Goal: Task Accomplishment & Management: Use online tool/utility

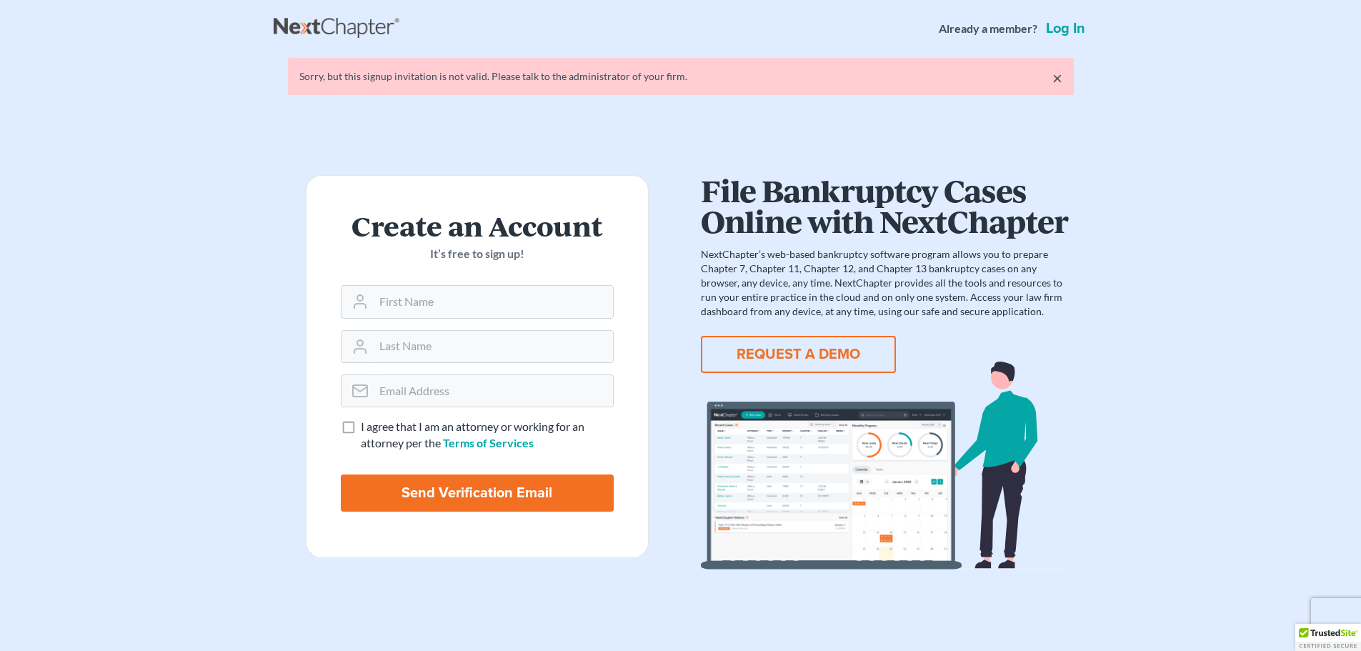
click at [1059, 27] on link "Log in" at bounding box center [1065, 28] width 45 height 14
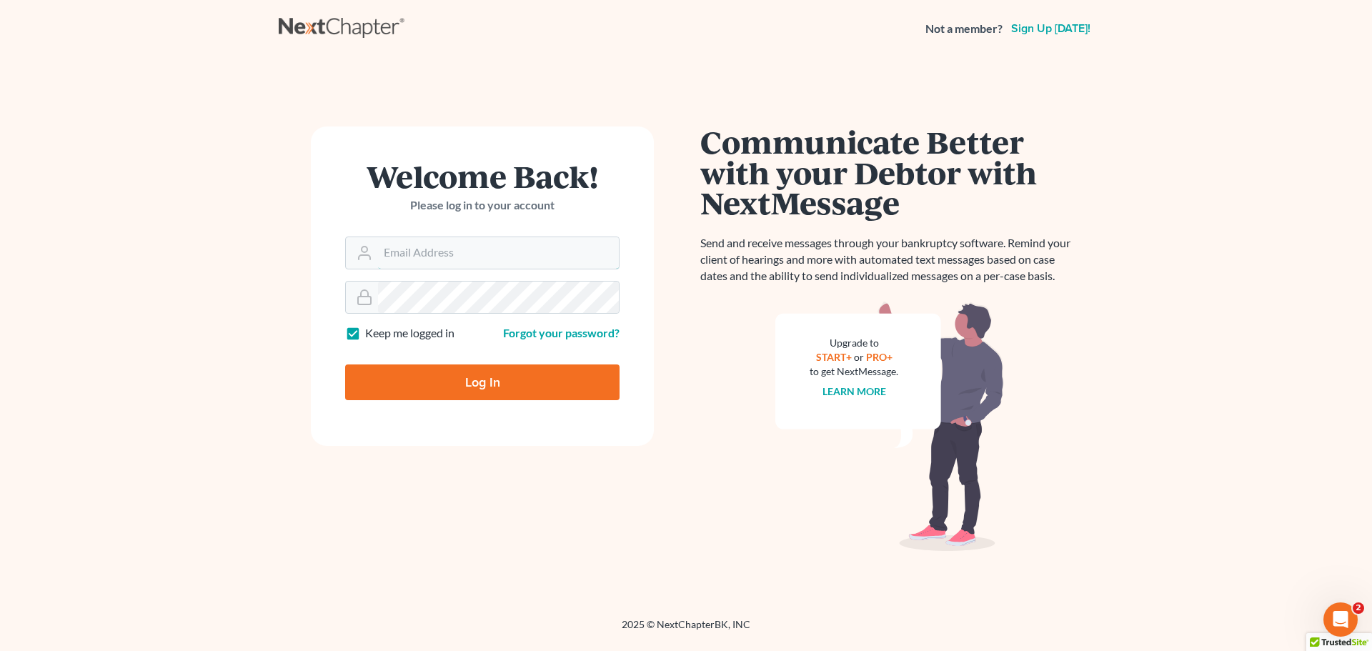
type input "[EMAIL_ADDRESS][DOMAIN_NAME]"
click at [509, 396] on input "Log In" at bounding box center [482, 382] width 274 height 36
type input "Thinking..."
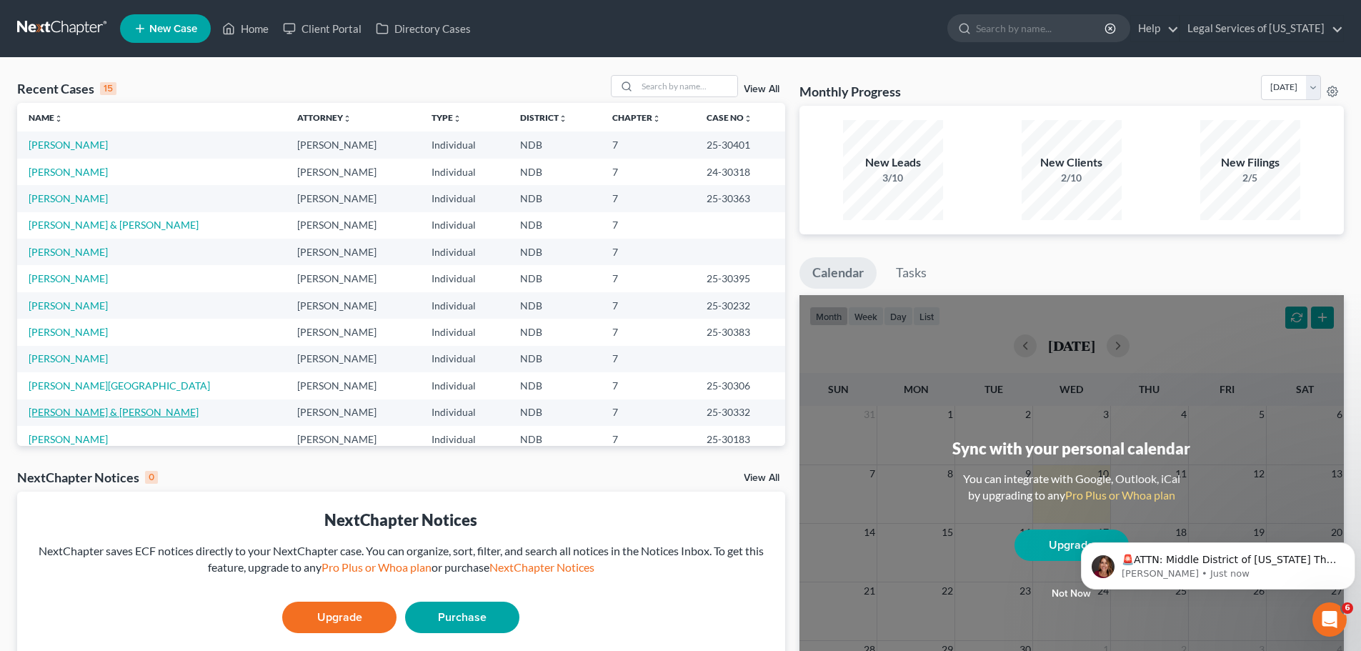
click at [74, 406] on link "Witkowski, David & Robbin" at bounding box center [114, 412] width 170 height 12
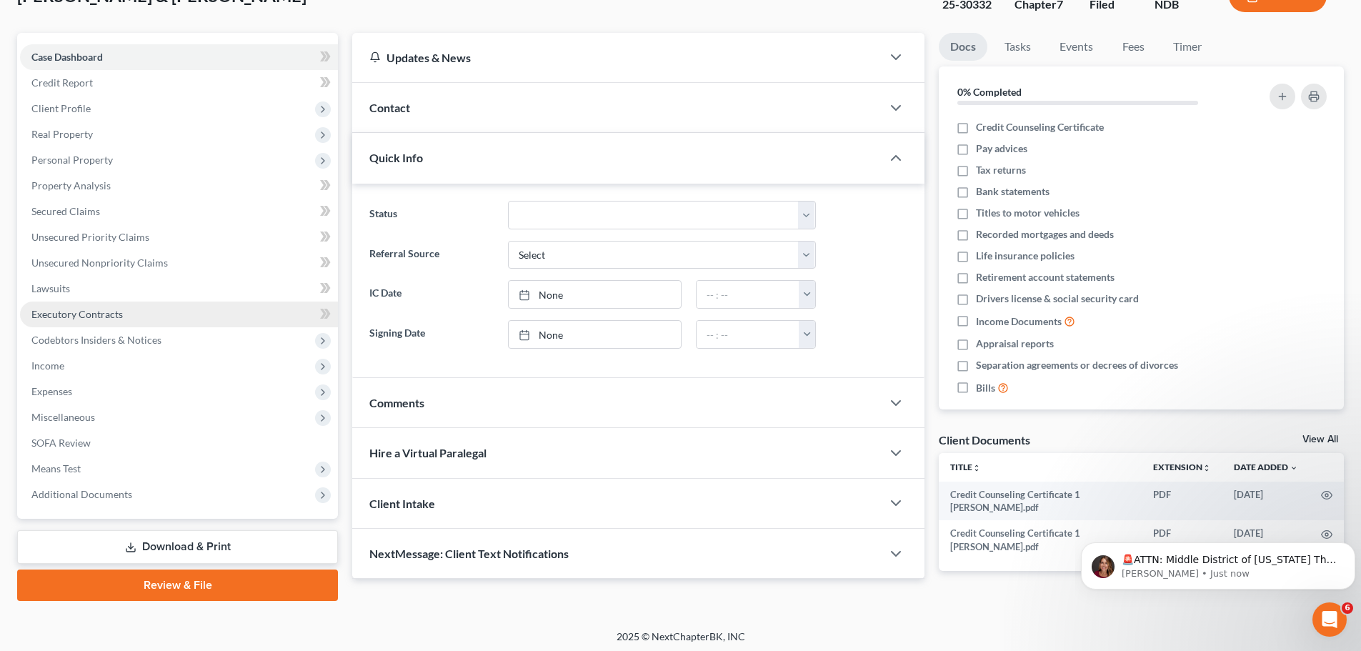
scroll to position [109, 0]
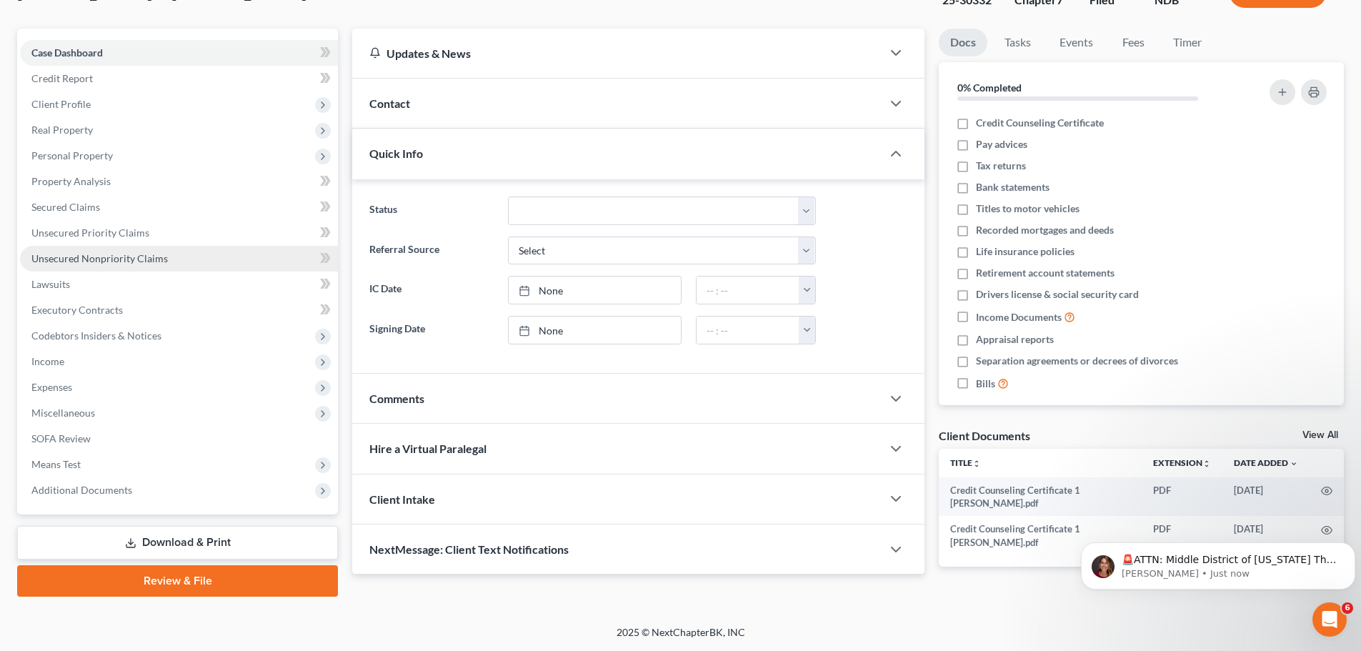
click at [88, 255] on span "Unsecured Nonpriority Claims" at bounding box center [99, 258] width 136 height 12
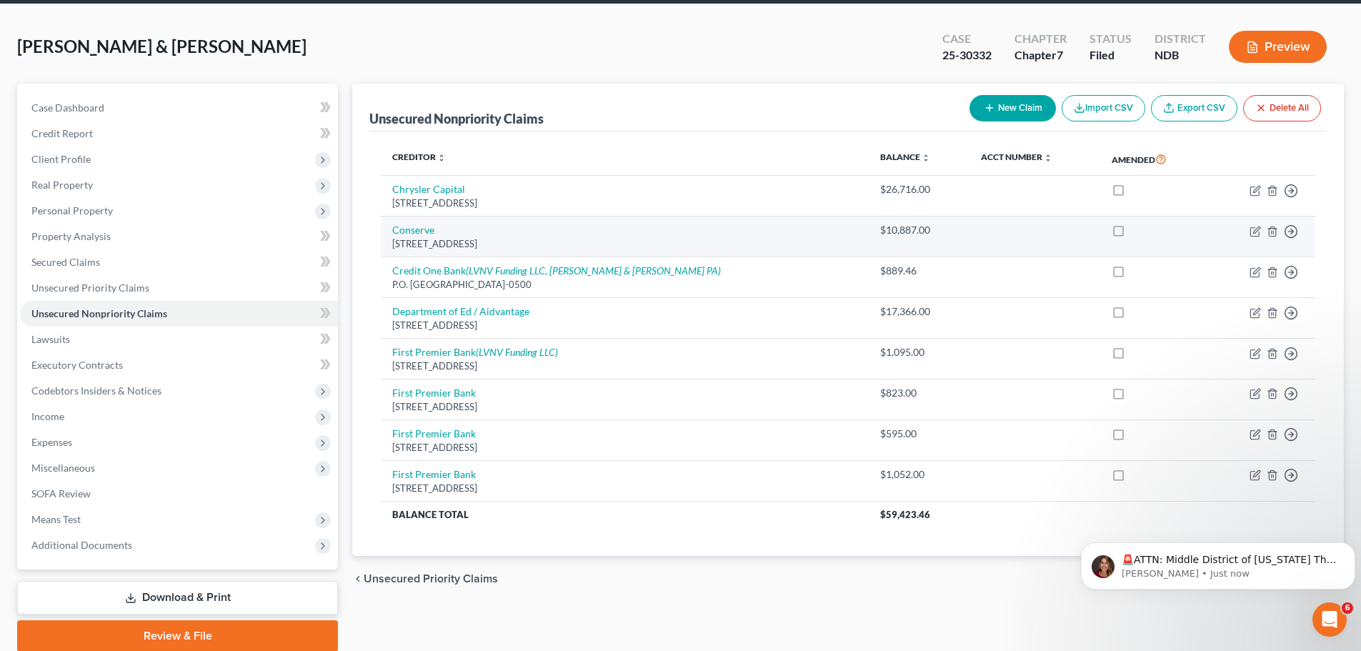
scroll to position [109, 0]
